Goal: Navigation & Orientation: Find specific page/section

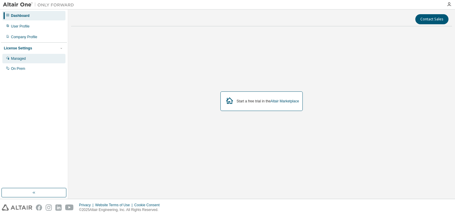
click at [29, 56] on div "Managed" at bounding box center [33, 58] width 63 height 9
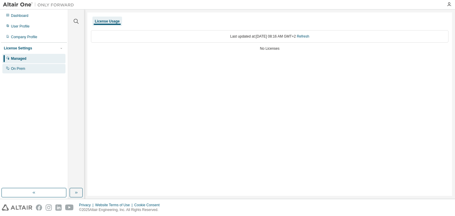
click at [49, 67] on div "On Prem" at bounding box center [33, 68] width 63 height 9
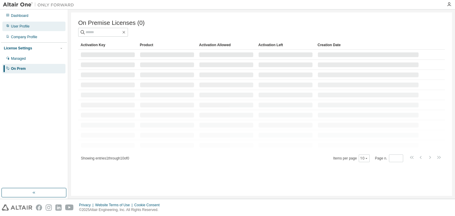
click at [28, 26] on div "User Profile" at bounding box center [20, 26] width 19 height 5
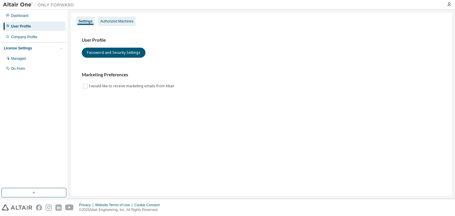
click at [115, 19] on div "Authorized Machines" at bounding box center [116, 21] width 33 height 5
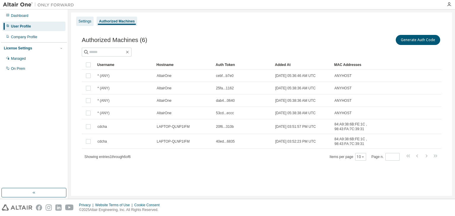
click at [86, 17] on div "Settings" at bounding box center [84, 21] width 17 height 9
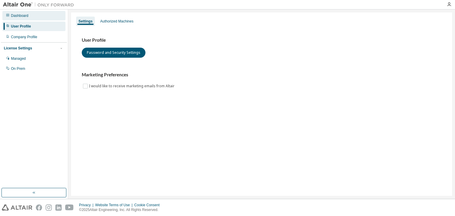
click at [37, 15] on div "Dashboard" at bounding box center [33, 15] width 63 height 9
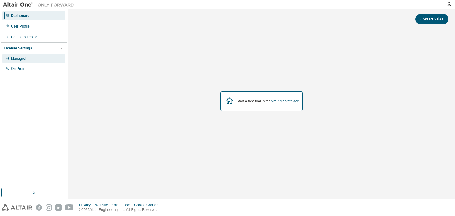
click at [26, 54] on div "Managed" at bounding box center [33, 58] width 63 height 9
